Goal: Task Accomplishment & Management: Complete application form

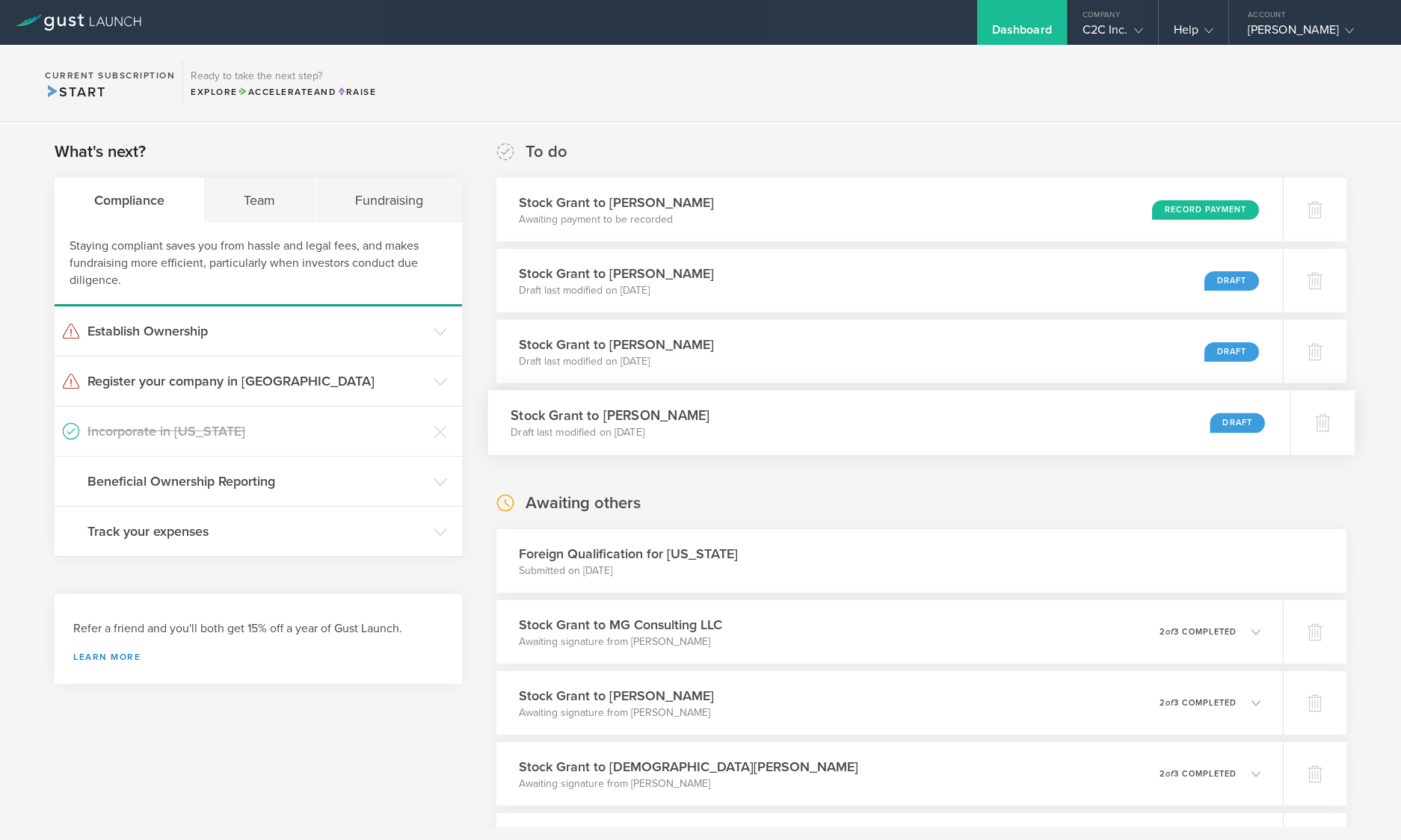
scroll to position [6375, 0]
click at [892, 424] on div "Stock Grant to Kristin Michelle Bergstrom Draft last modified on Aug 18, 2025 D…" at bounding box center [889, 422] width 802 height 65
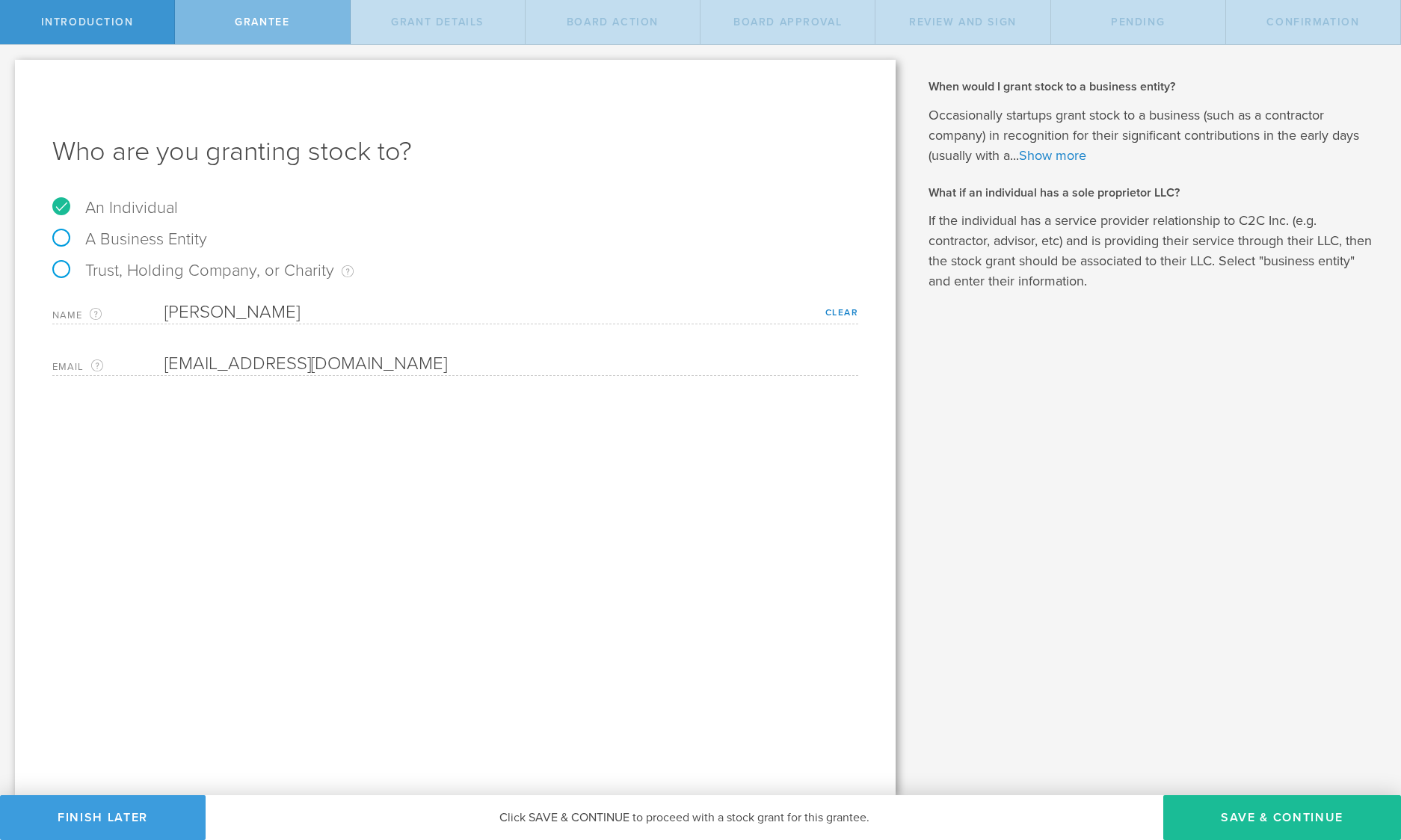
click at [60, 235] on label "A Business Entity" at bounding box center [129, 239] width 155 height 19
click at [10, 69] on input "A Business Entity" at bounding box center [5, 56] width 10 height 24
radio input "true"
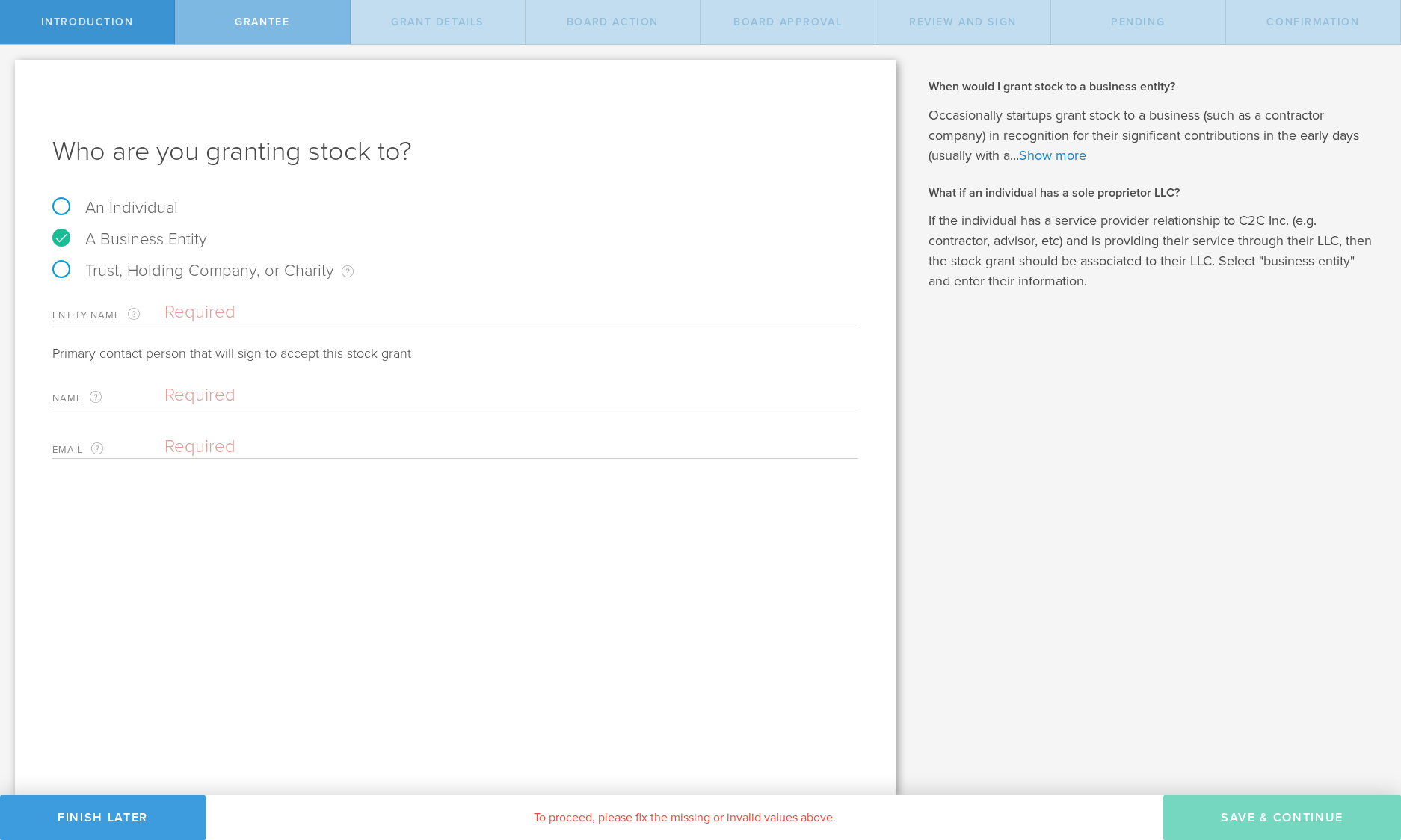
click at [195, 308] on input "text" at bounding box center [511, 312] width 693 height 22
paste input "[PERSON_NAME], as Trustee of the [PERSON_NAME] Revocable Trust"
type input "[PERSON_NAME], as Trustee of the [PERSON_NAME] Revocable Trust"
click at [202, 397] on input "text" at bounding box center [508, 395] width 686 height 22
type input "[PERSON_NAME]"
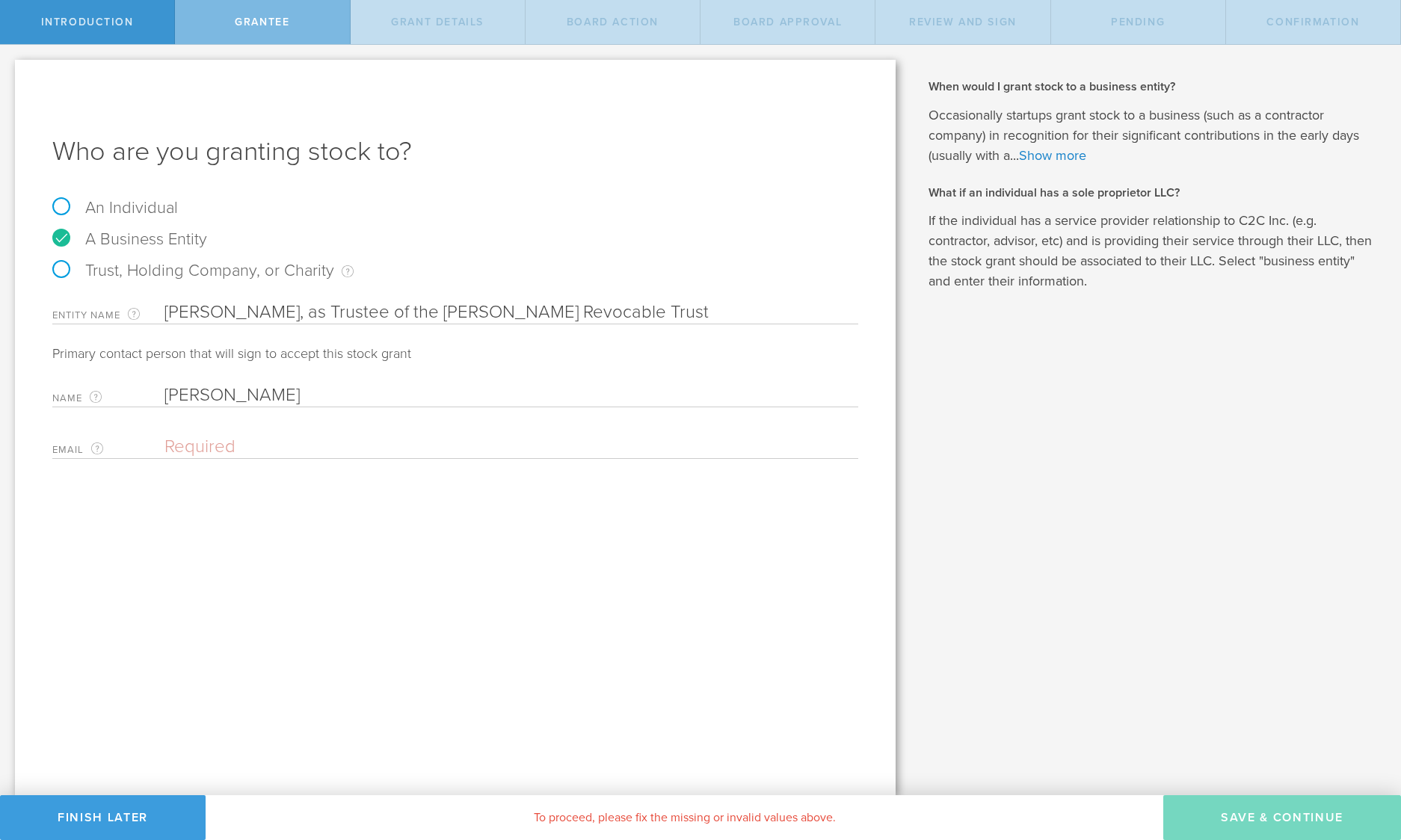
click at [204, 443] on input "email" at bounding box center [508, 447] width 686 height 22
click at [89, 555] on div "Who are you granting stock to? An Individual A Business Entity Trust, Holding C…" at bounding box center [455, 427] width 881 height 736
click at [189, 453] on input "email" at bounding box center [508, 447] width 686 height 22
paste input "[EMAIL_ADDRESS][DOMAIN_NAME]"
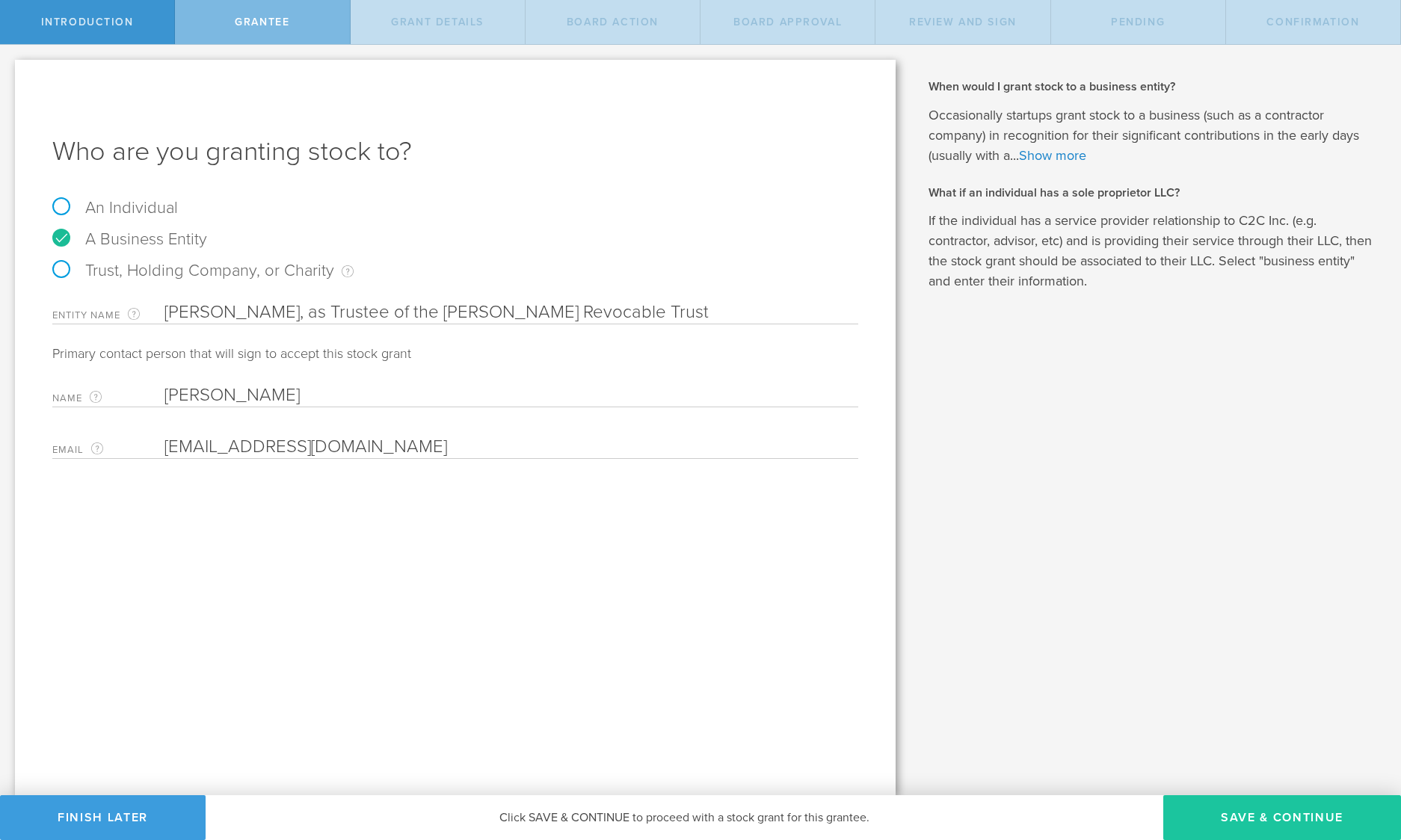
type input "[EMAIL_ADDRESS][DOMAIN_NAME]"
click at [1242, 816] on button "Save & Continue" at bounding box center [1282, 818] width 238 height 45
type input "2,300,000"
type input "48"
type input "12"
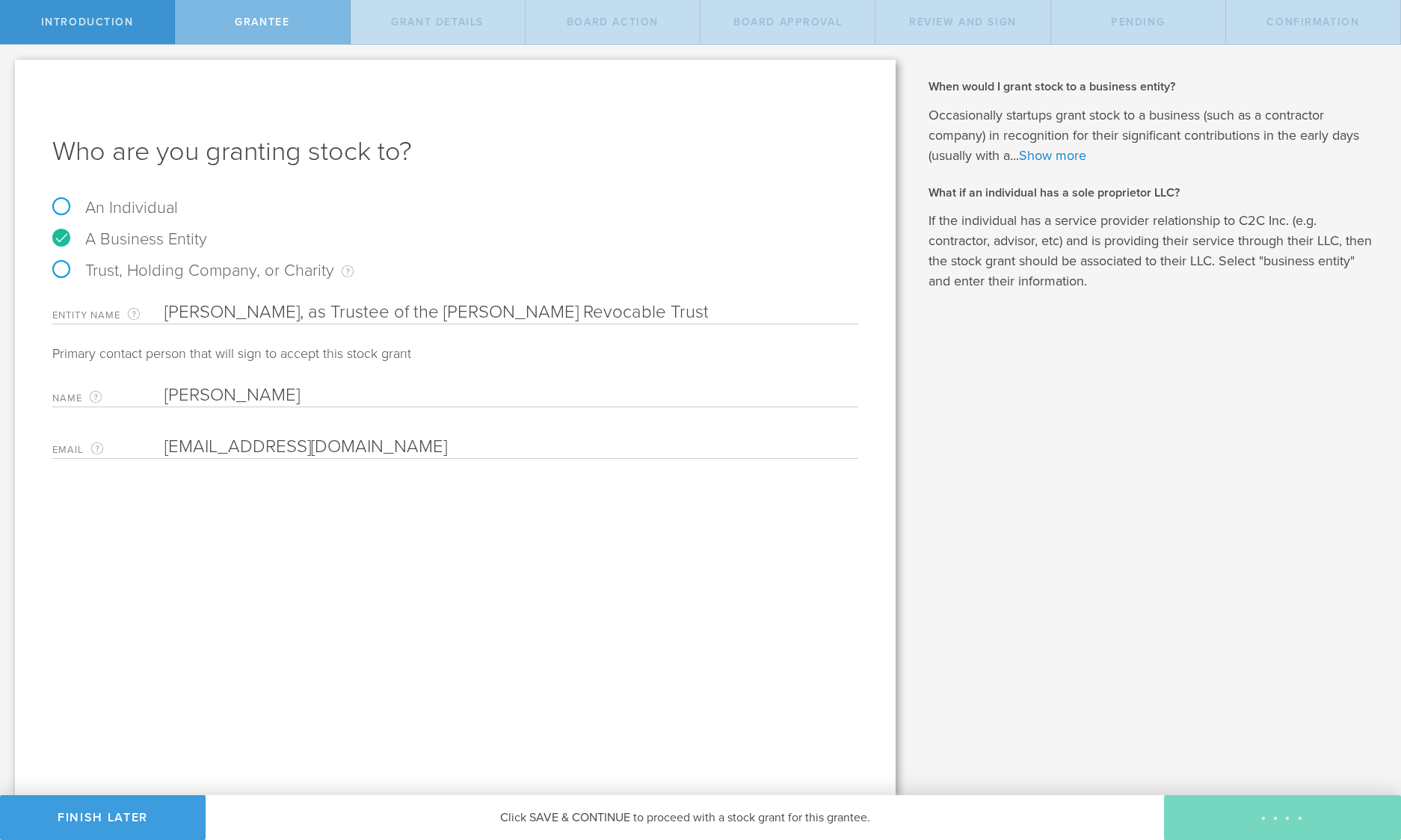
select select "none"
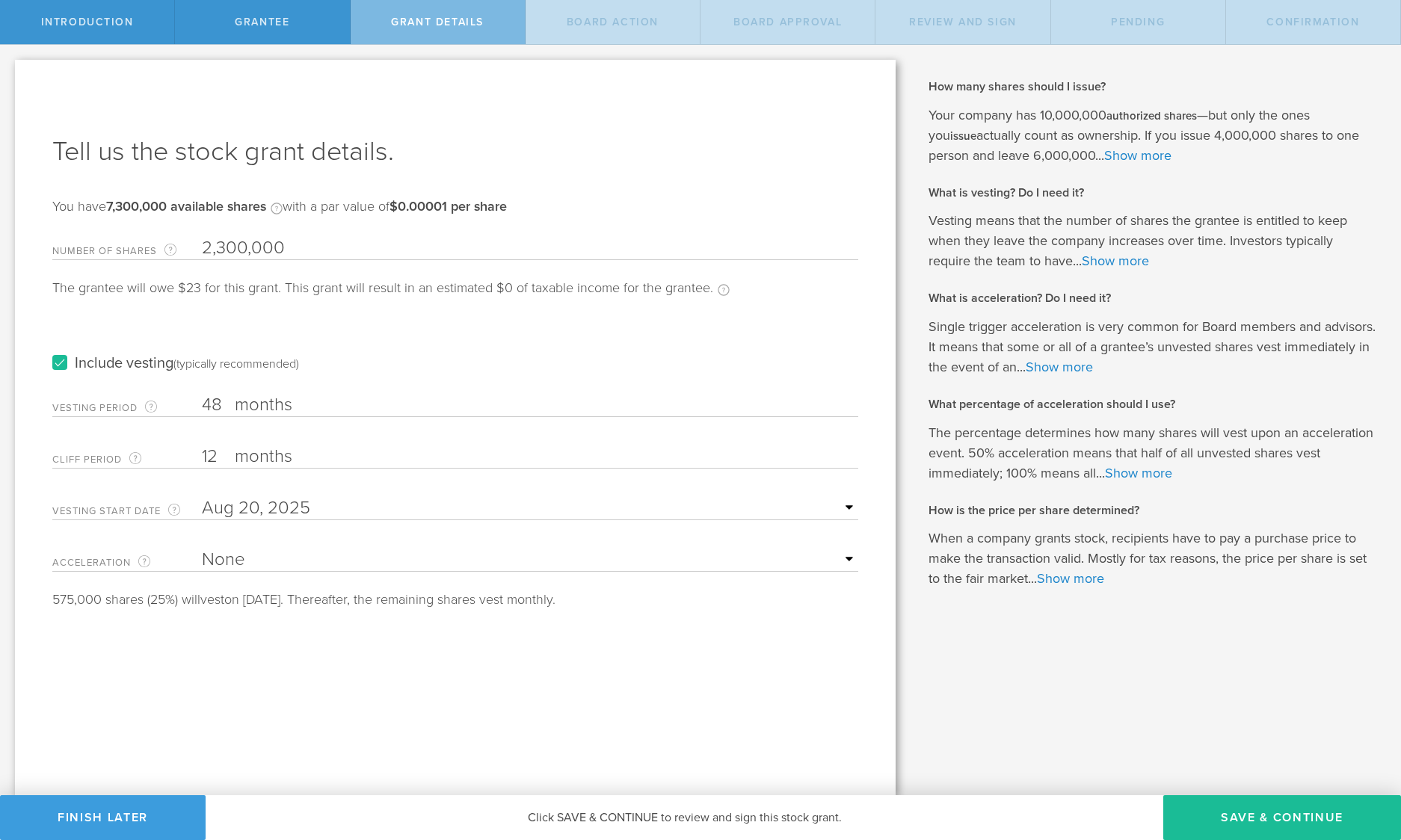
click at [60, 360] on label "Include vesting (typically recommended)" at bounding box center [176, 364] width 247 height 16
click at [0, 0] on input "Include vesting (typically recommended)" at bounding box center [0, 0] width 0 height 0
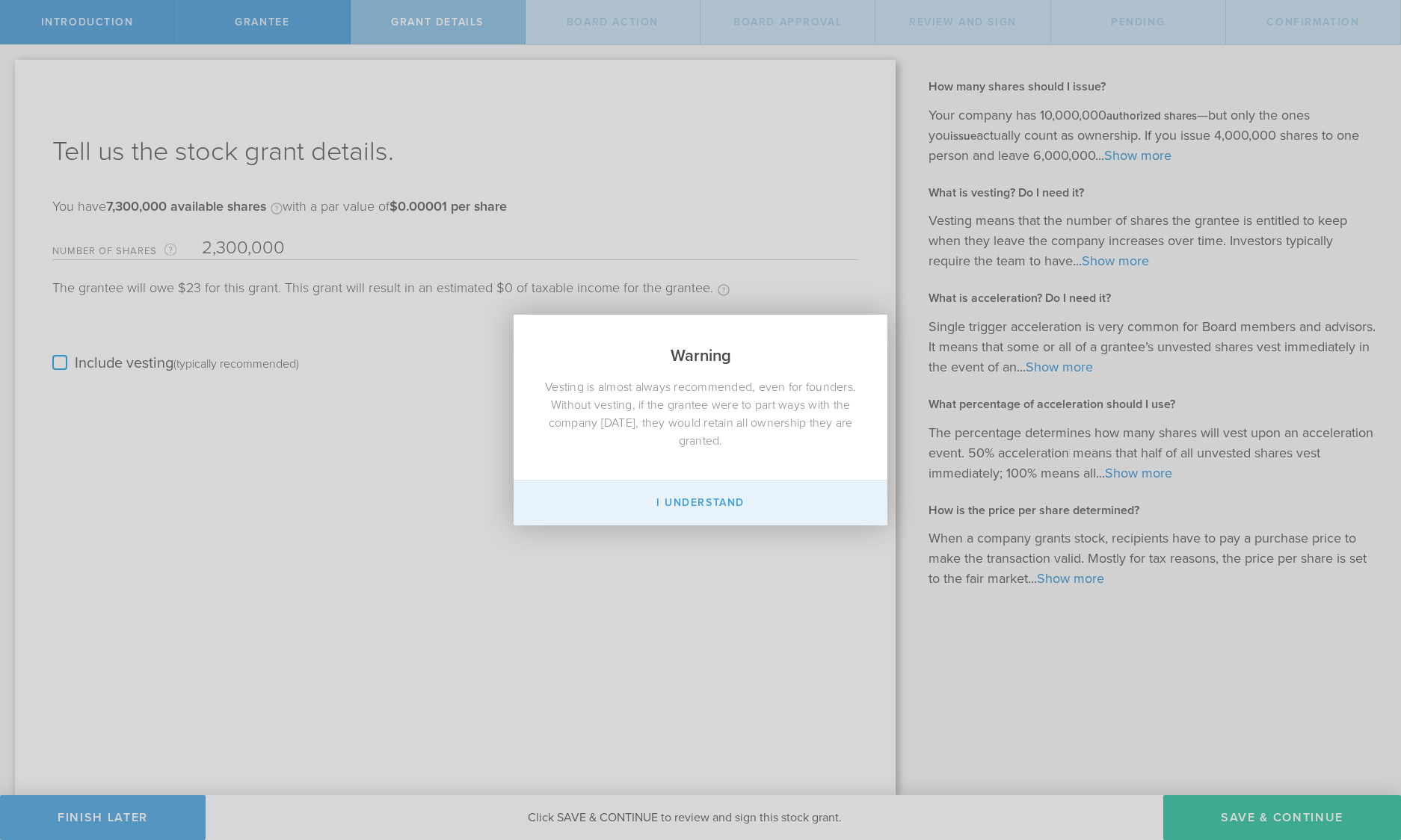
click at [710, 491] on button "I Understand" at bounding box center [700, 503] width 374 height 45
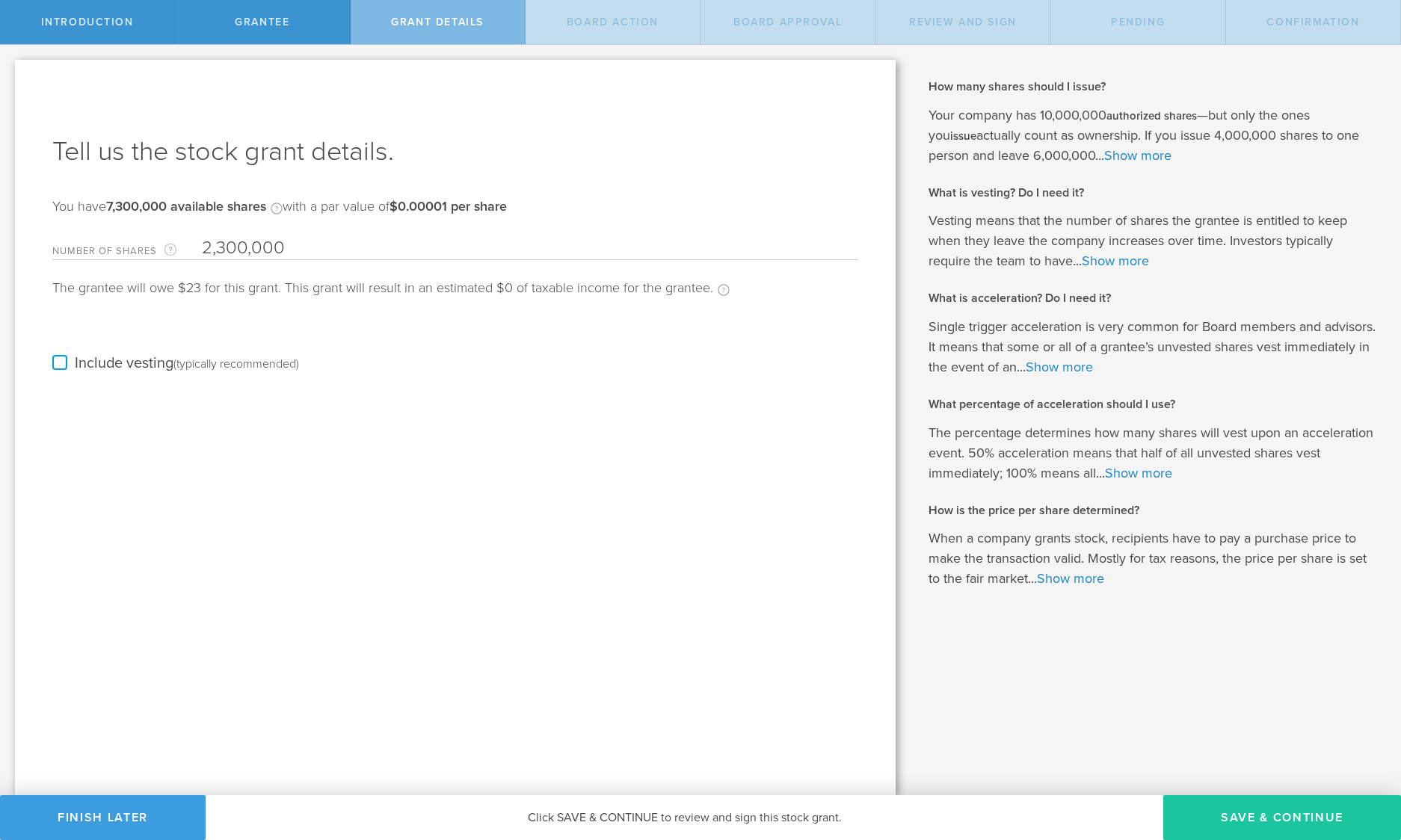
click at [1276, 816] on button "Save & Continue" at bounding box center [1282, 818] width 238 height 45
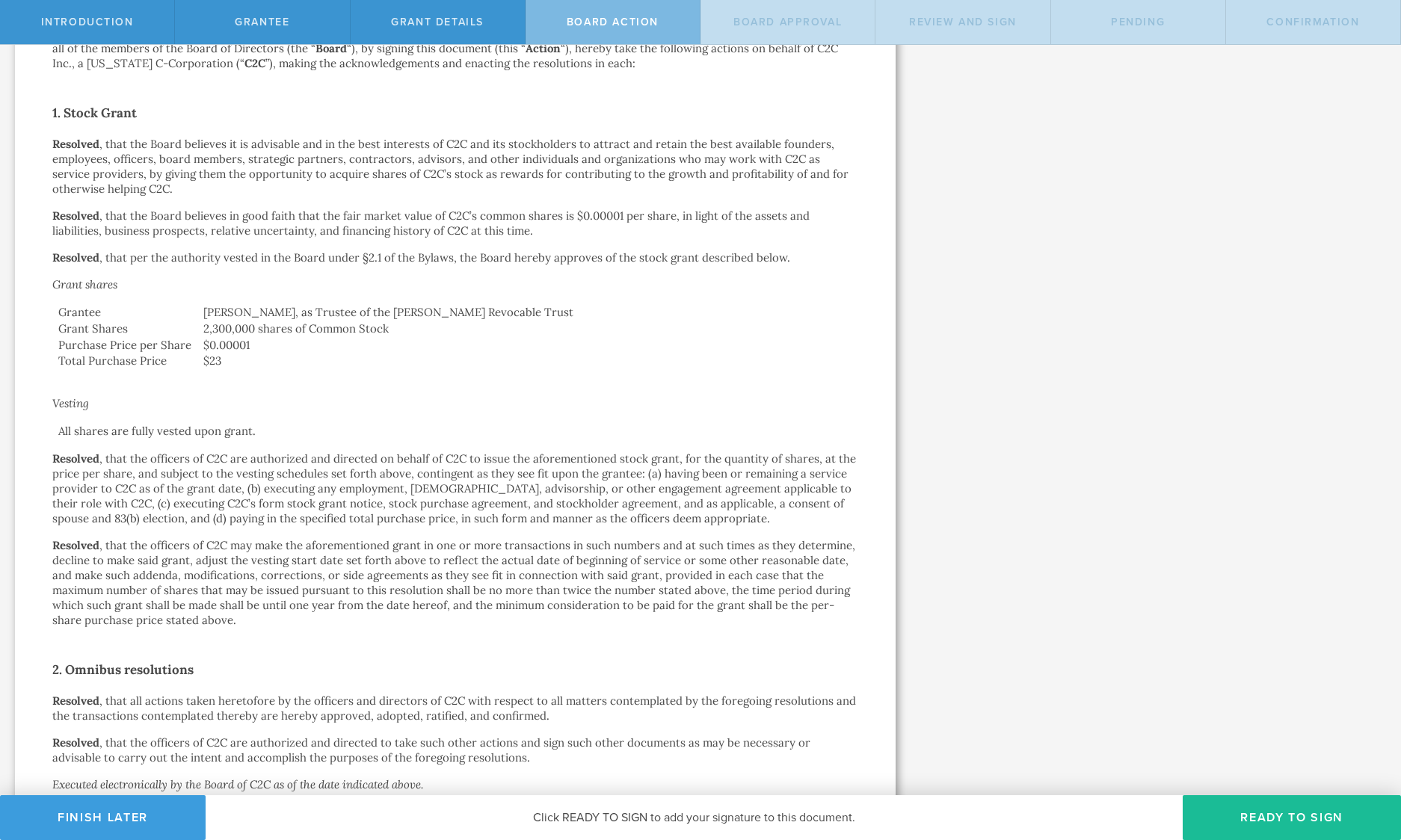
scroll to position [366, 0]
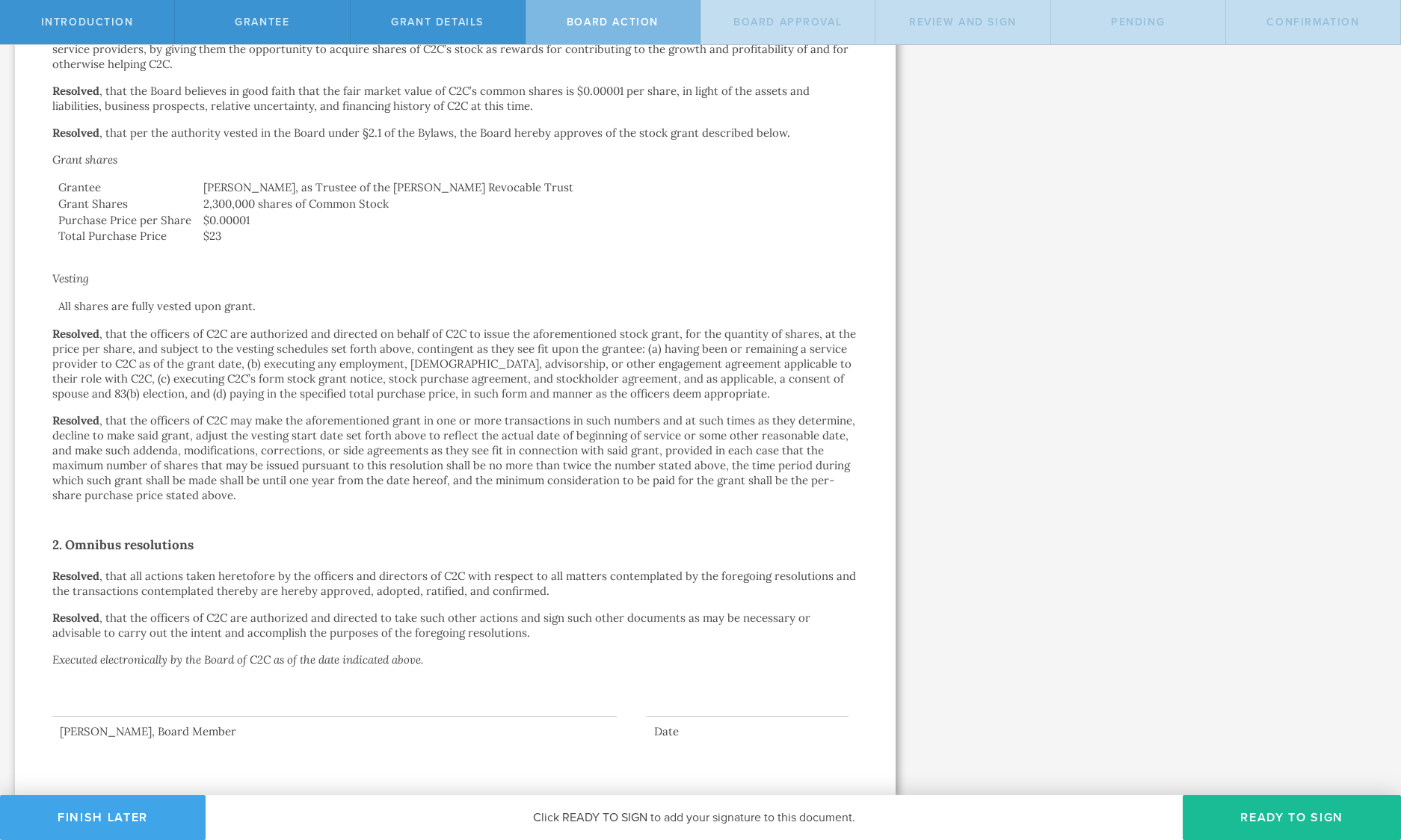
click at [142, 814] on button "Finish Later" at bounding box center [103, 818] width 205 height 45
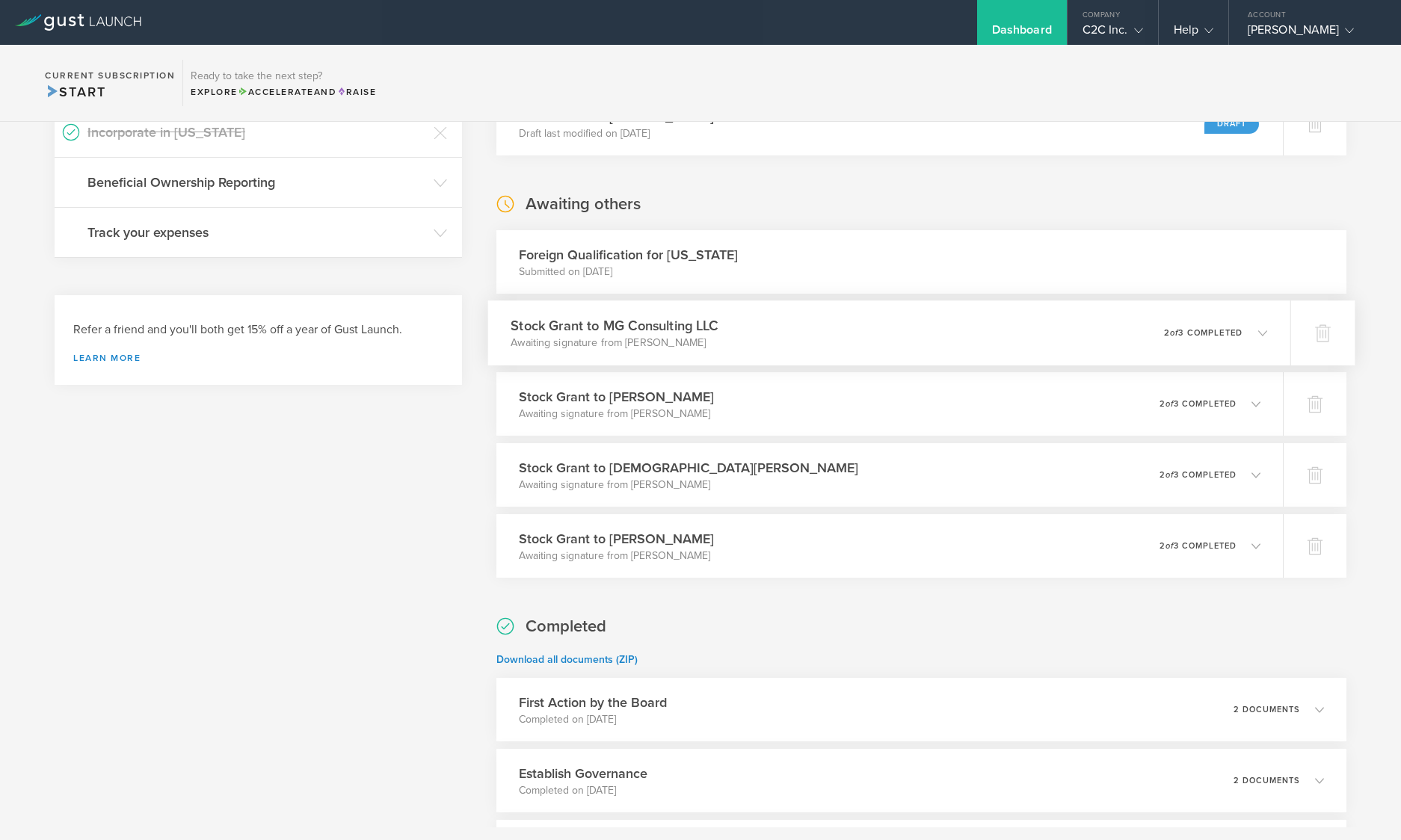
scroll to position [374, 0]
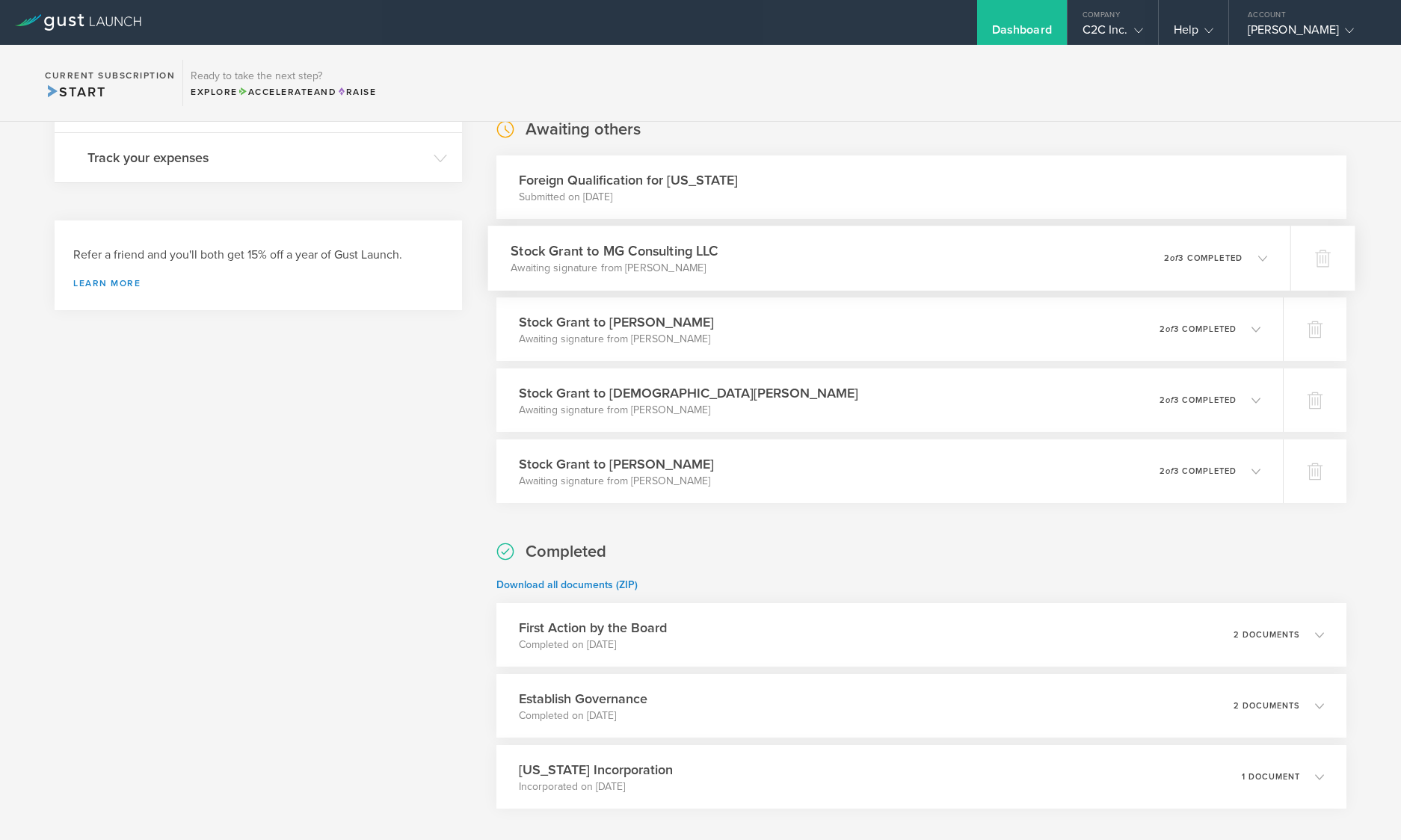
click at [1206, 254] on p "2 of 3 completed" at bounding box center [1203, 258] width 79 height 8
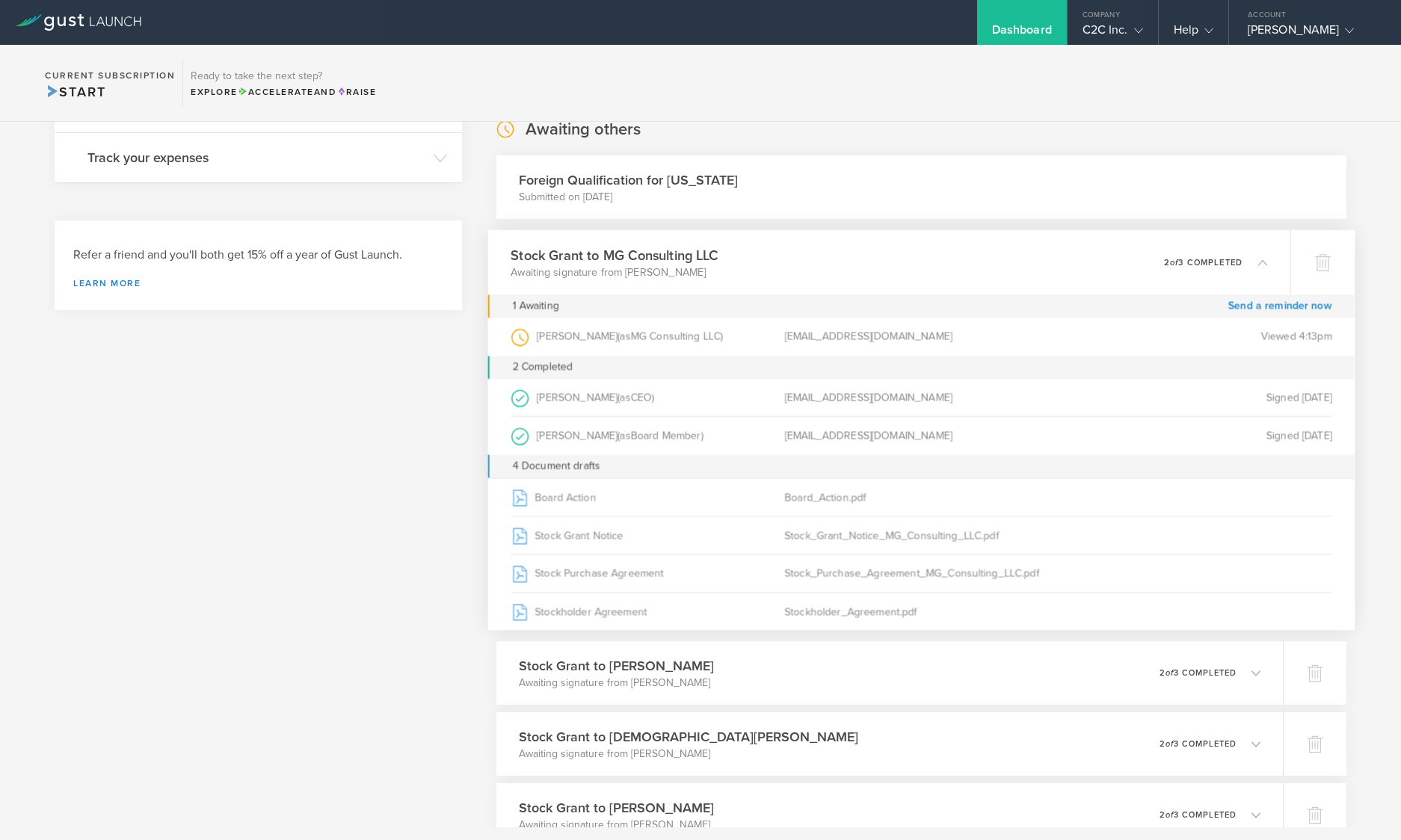
click at [1030, 253] on div "Stock Grant to MG Consulting LLC Awaiting signature from Frank Miller 0 undeliv…" at bounding box center [889, 263] width 802 height 65
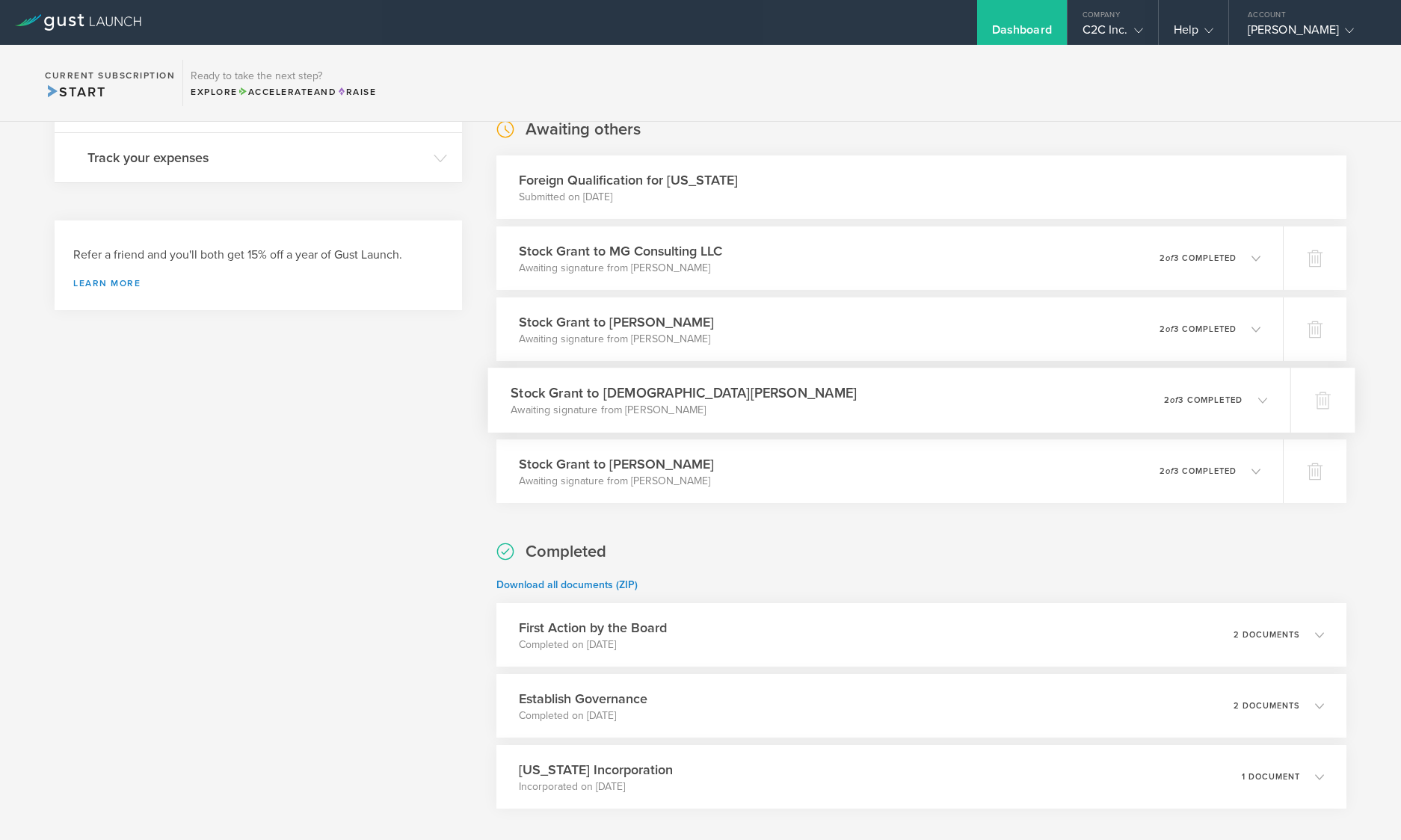
scroll to position [448, 0]
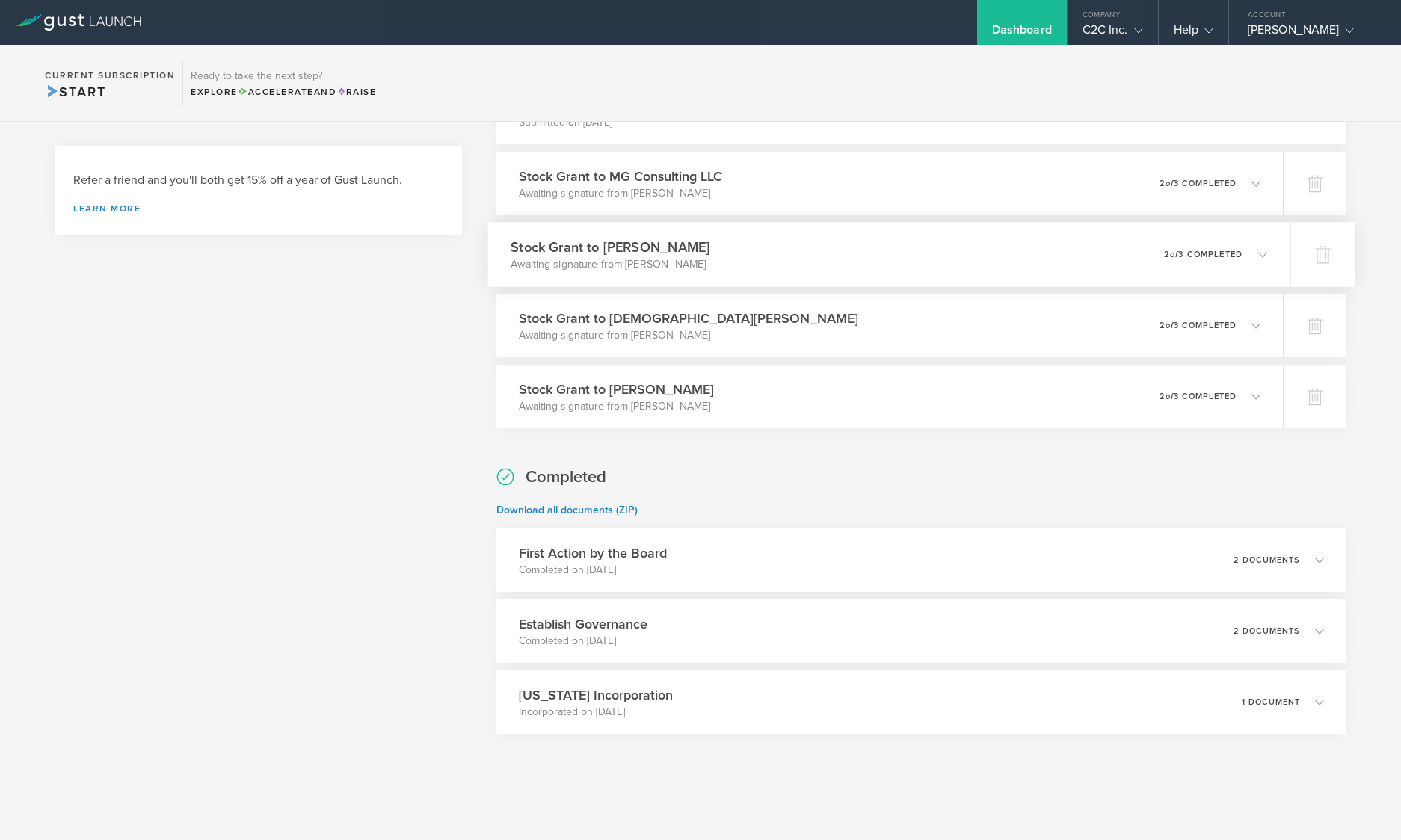
click at [865, 250] on div "Stock Grant to Mark Pressley Awaiting signature from Mark Pressley 0 undelivera…" at bounding box center [889, 254] width 802 height 65
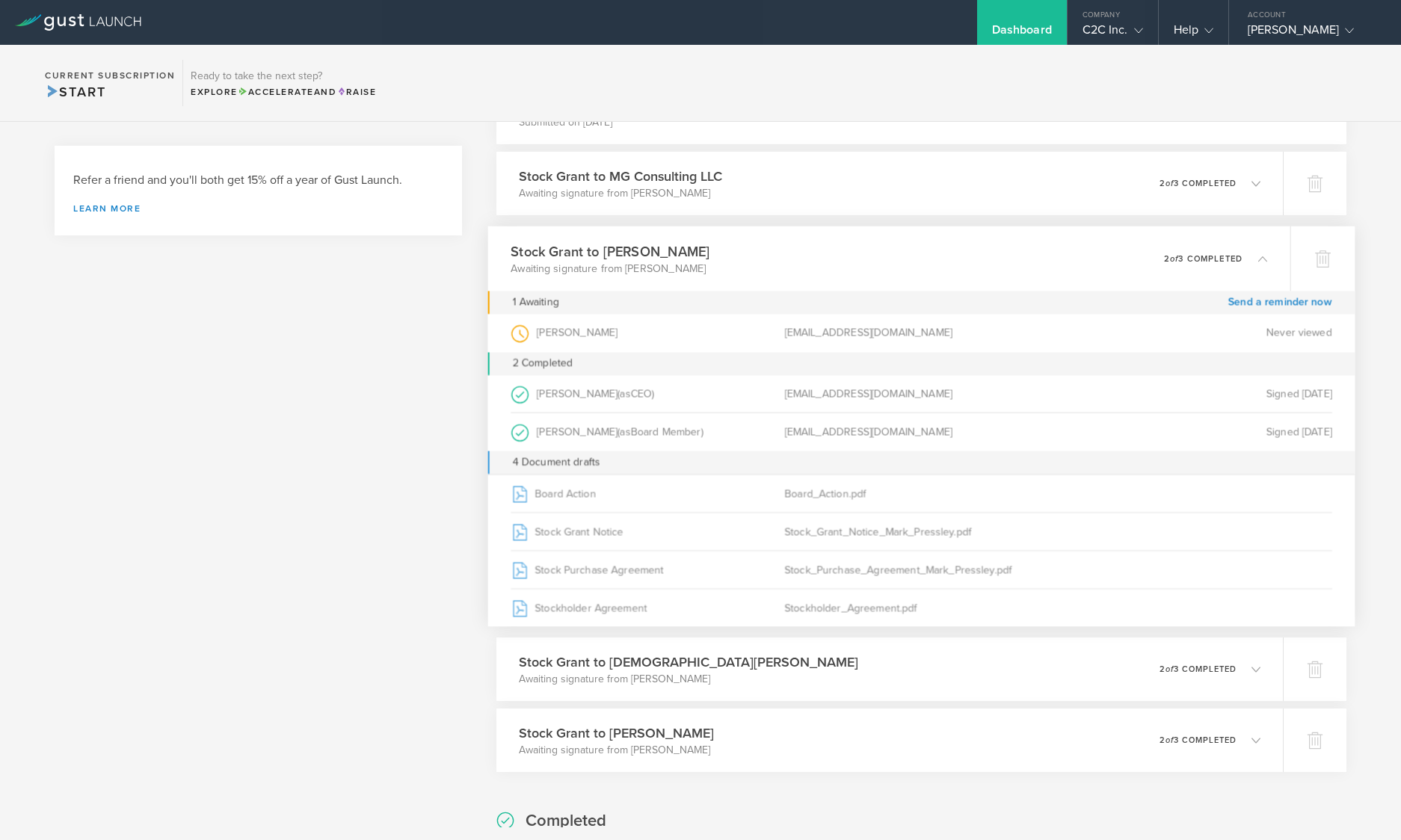
click at [863, 249] on div "Stock Grant to Mark Pressley Awaiting signature from Mark Pressley 0 undelivera…" at bounding box center [889, 258] width 802 height 65
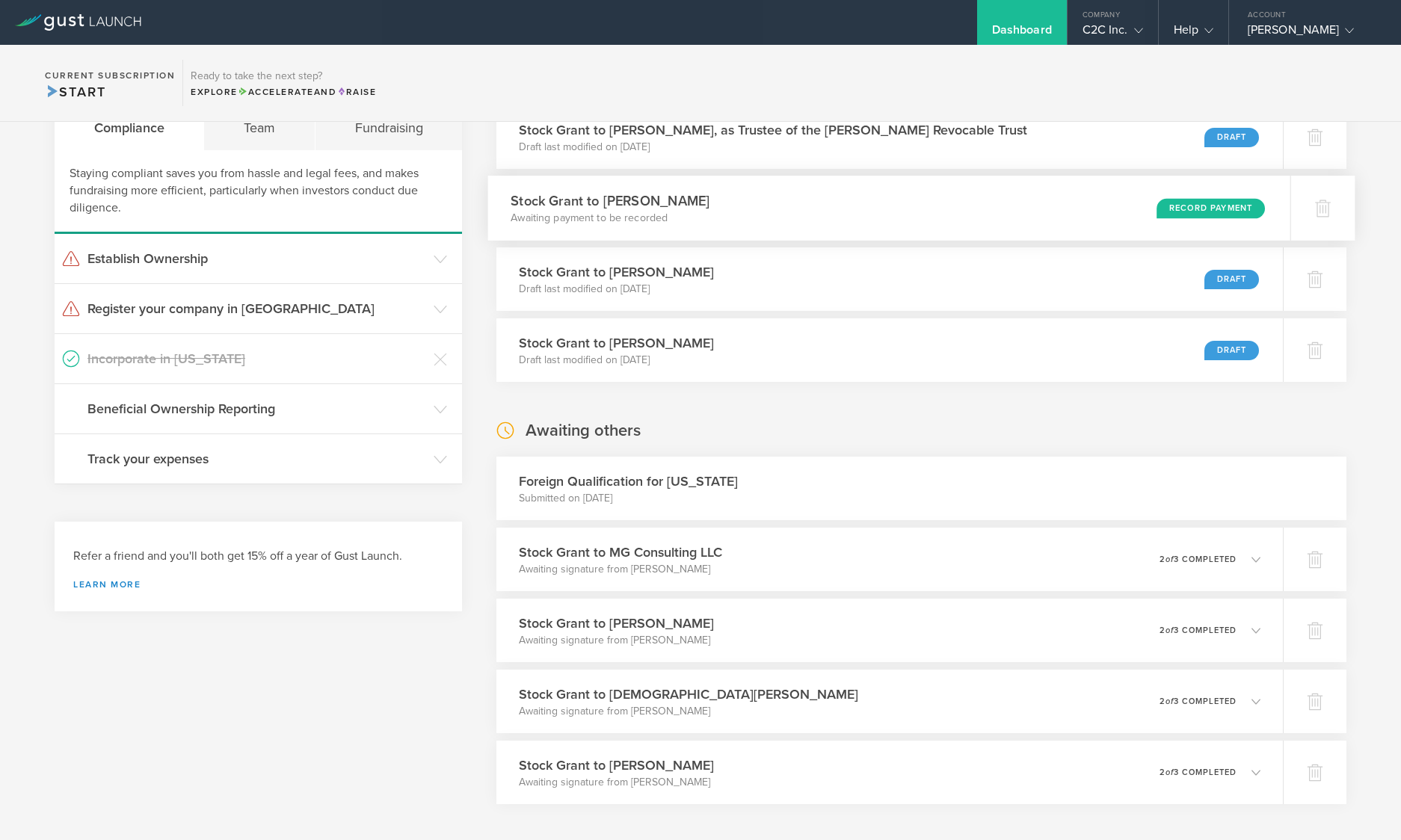
scroll to position [0, 0]
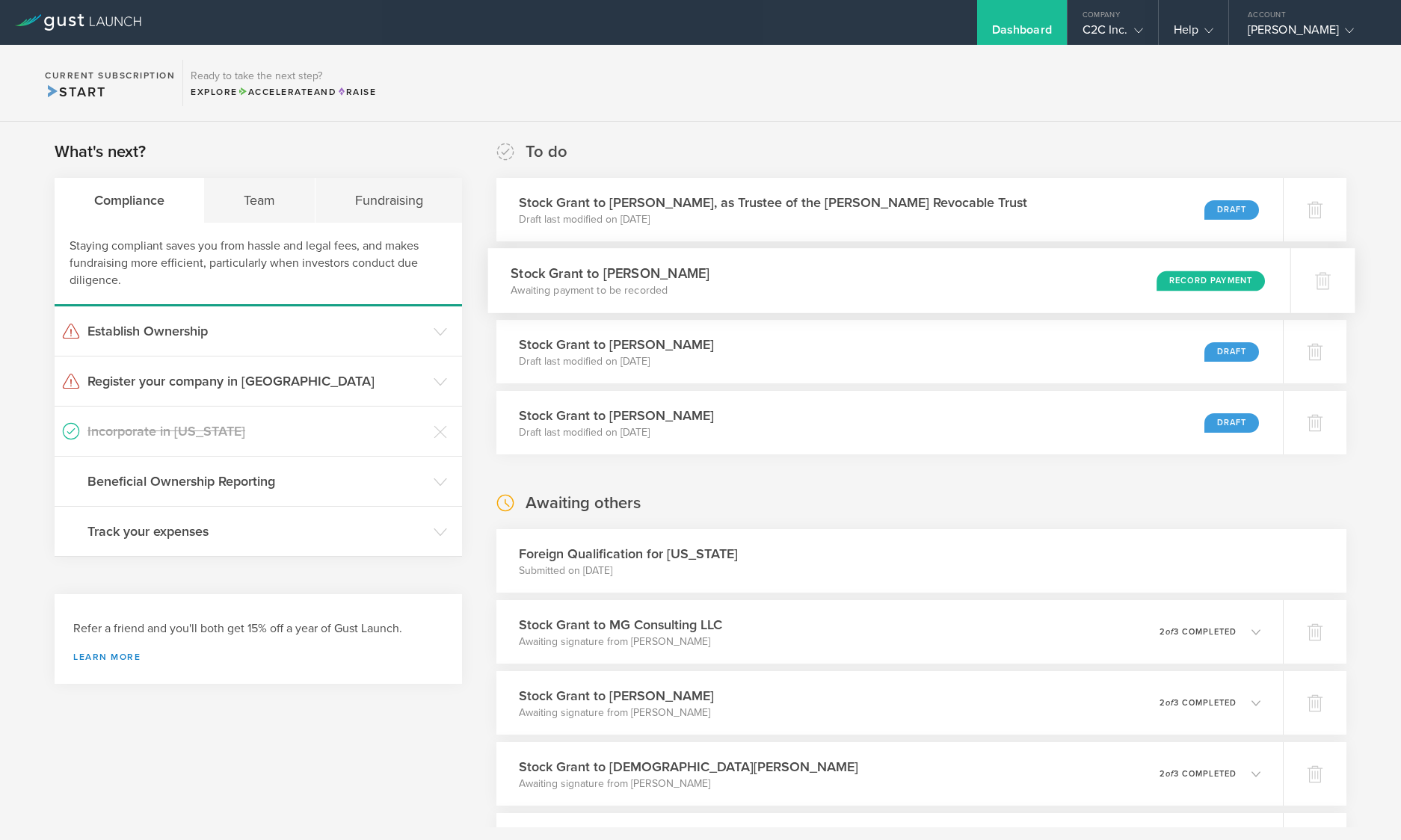
click at [813, 276] on div "Stock Grant to Addison Bergstrom Awaiting payment to be recorded Record Payment" at bounding box center [889, 281] width 802 height 65
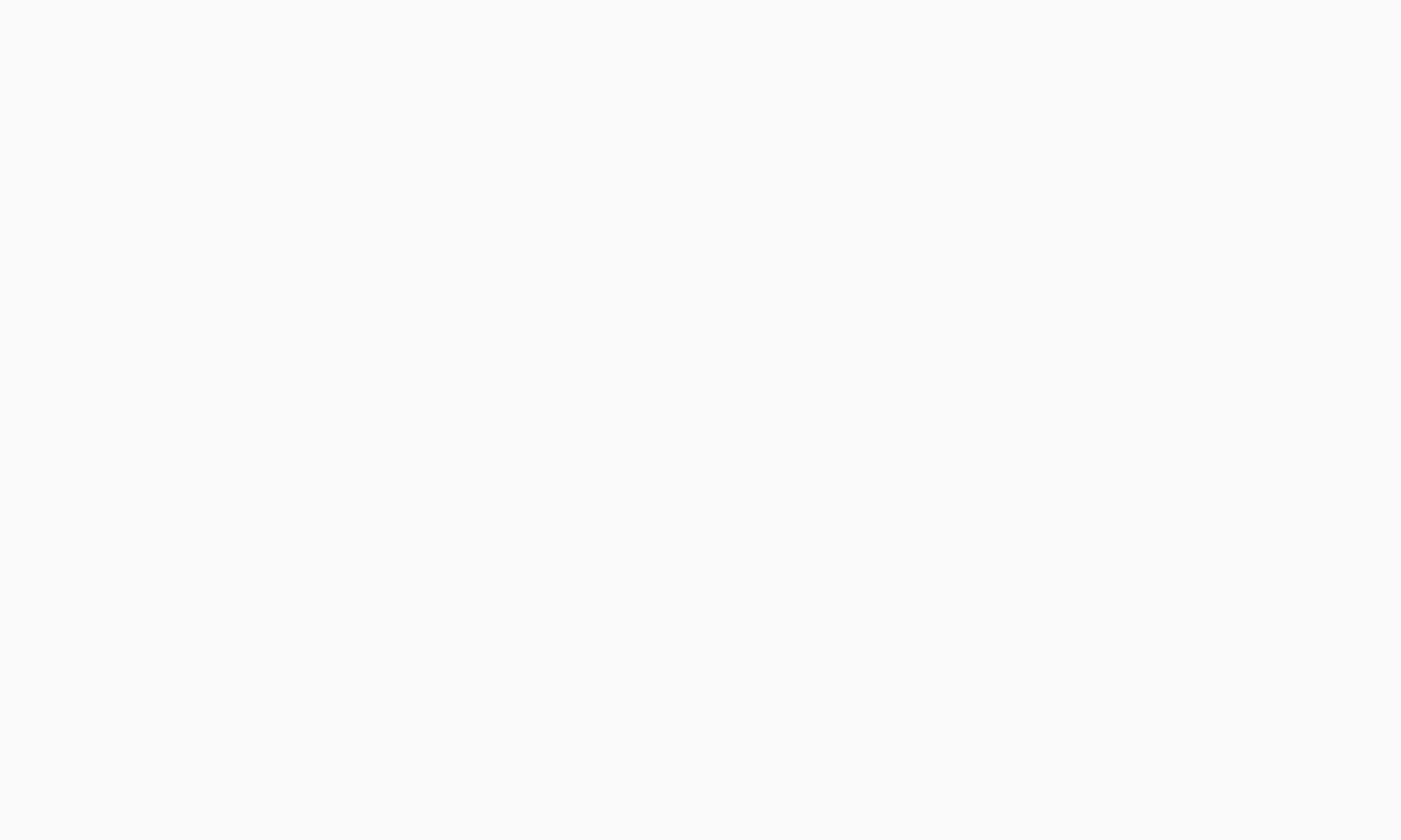
scroll to position [6375, 0]
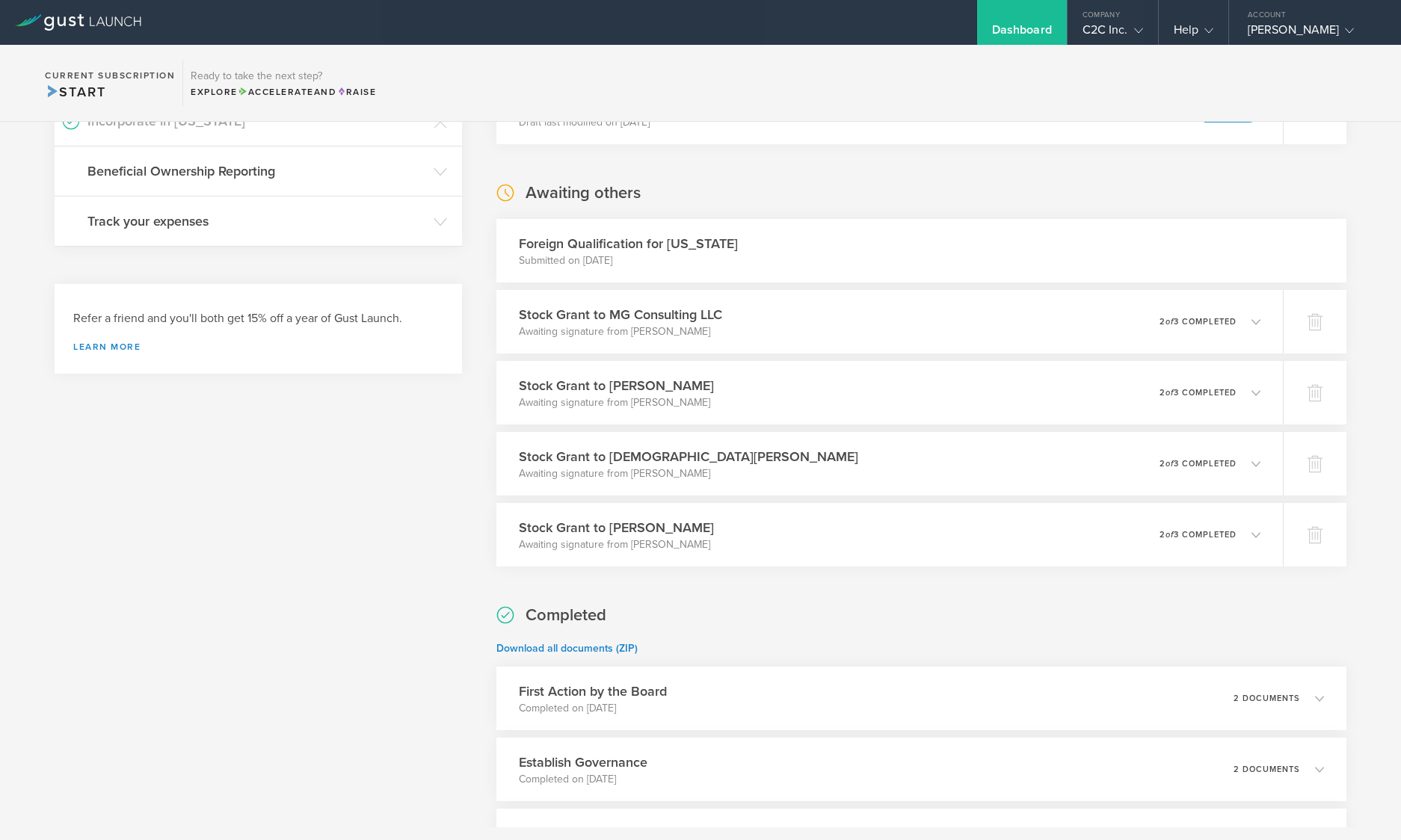
scroll to position [299, 0]
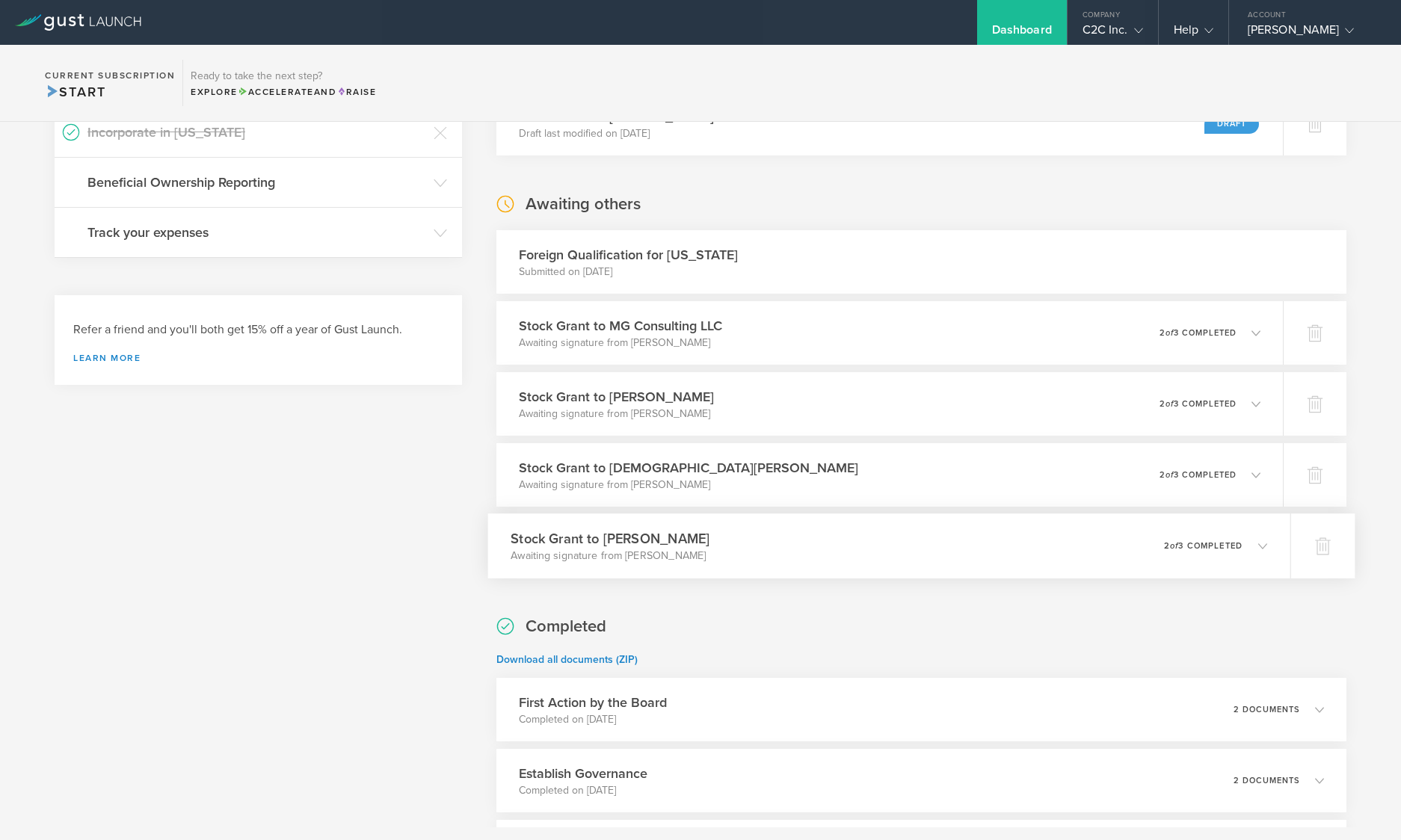
click at [747, 544] on div "Stock Grant to Danielle Gilbert Awaiting signature from Danielle Gilbert 0 unde…" at bounding box center [889, 546] width 802 height 65
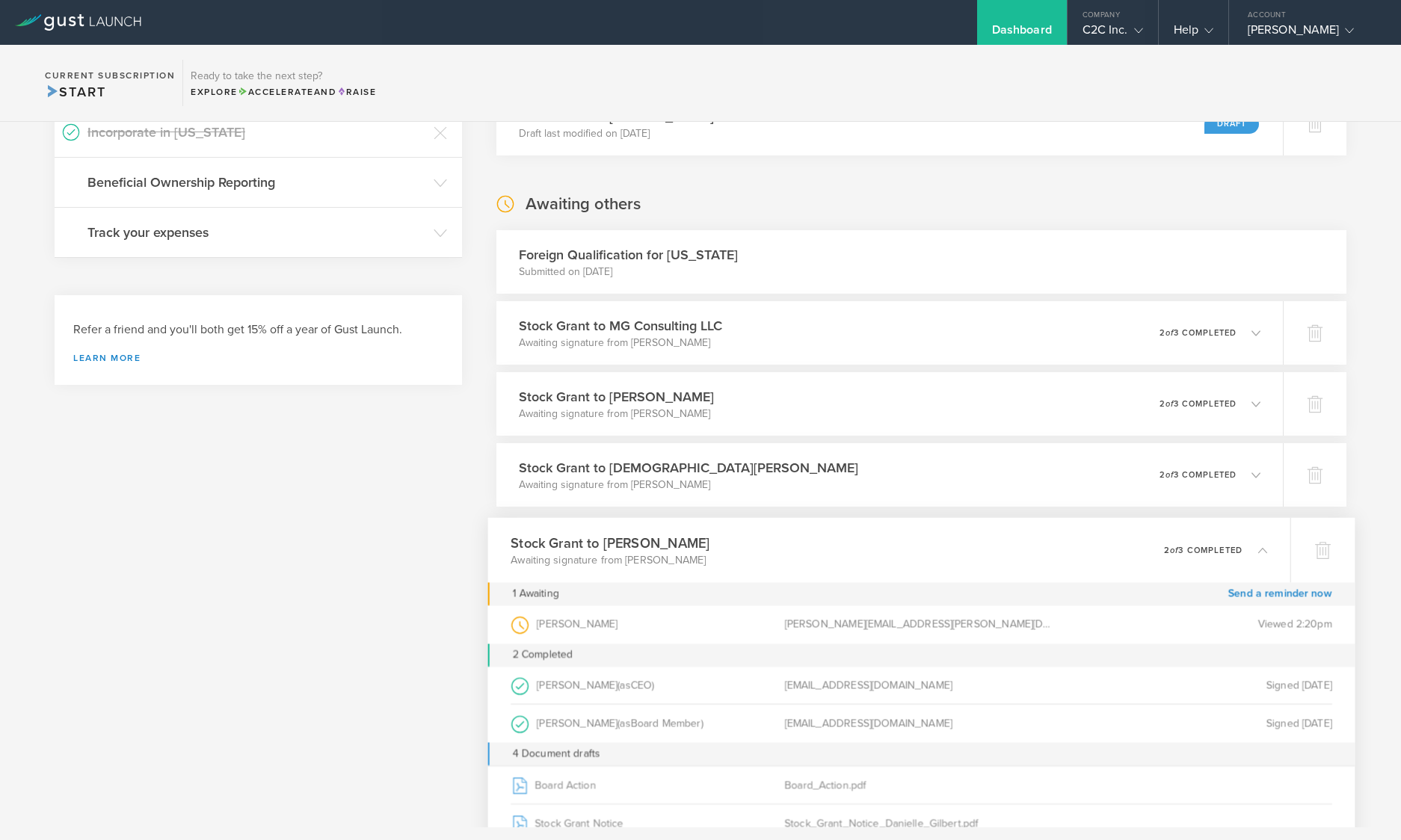
click at [747, 544] on div "Stock Grant to Danielle Gilbert Awaiting signature from Danielle Gilbert 0 unde…" at bounding box center [889, 550] width 802 height 65
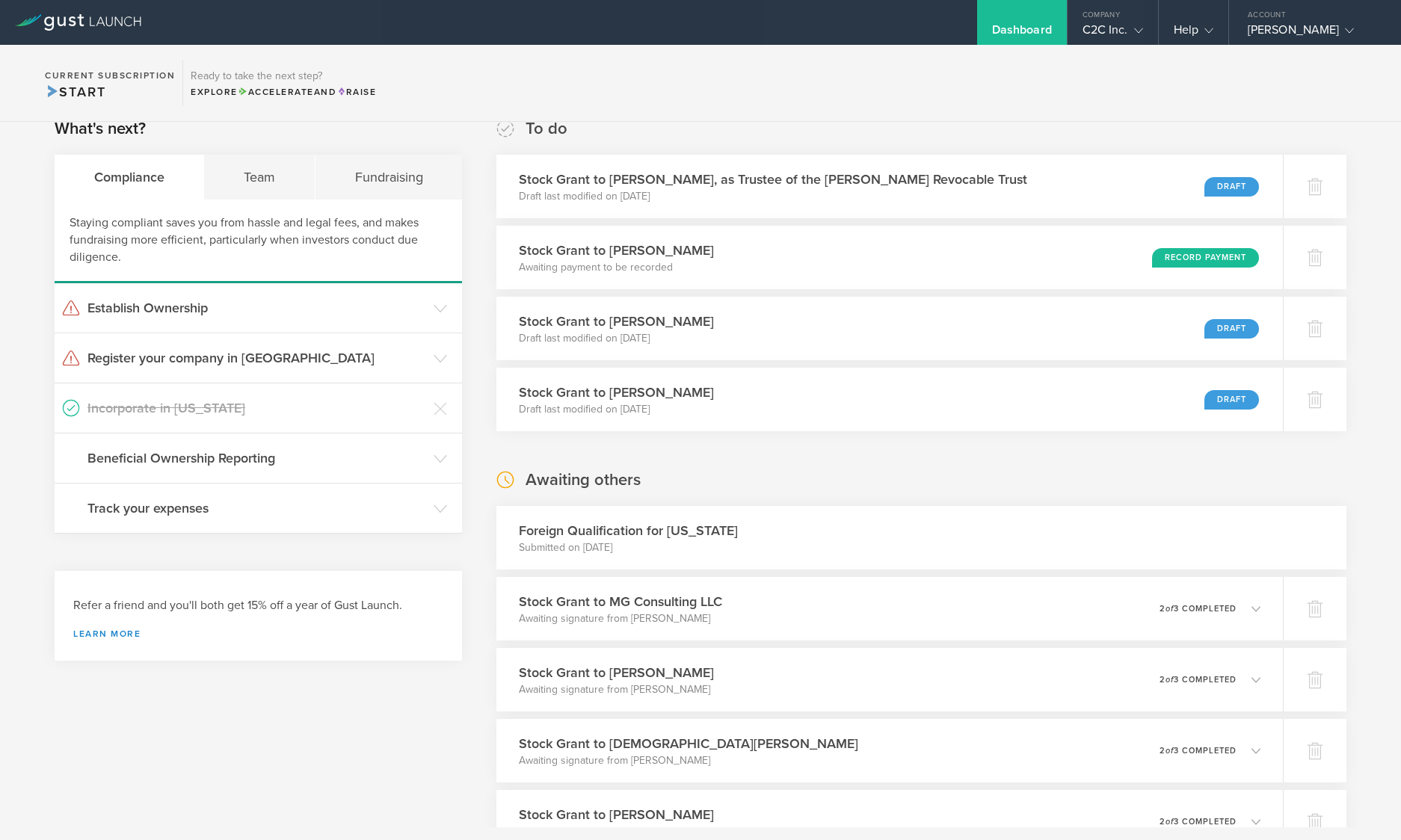
scroll to position [0, 0]
